Goal: Task Accomplishment & Management: Use online tool/utility

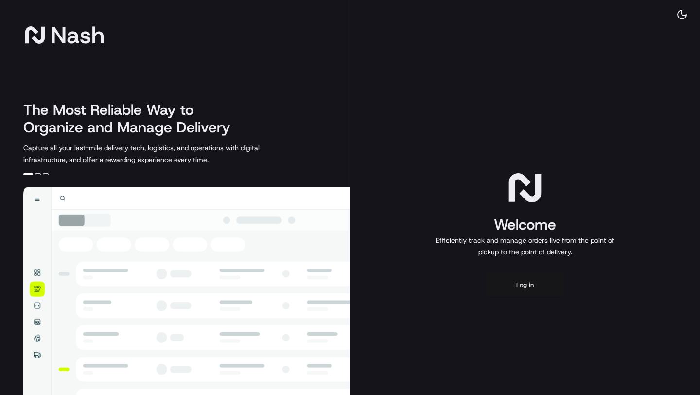
click at [544, 279] on button "Log in" at bounding box center [525, 284] width 78 height 23
